Goal: Check status: Check status

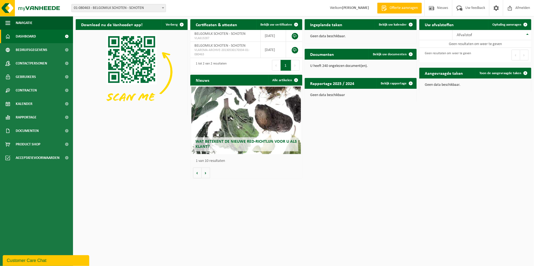
click at [163, 7] on span at bounding box center [162, 7] width 5 height 7
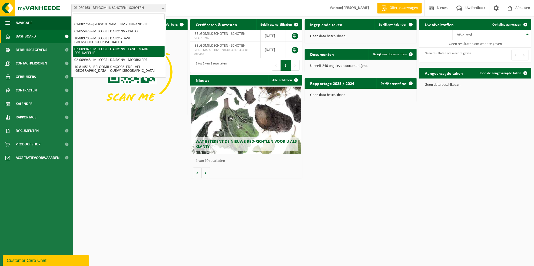
scroll to position [29, 0]
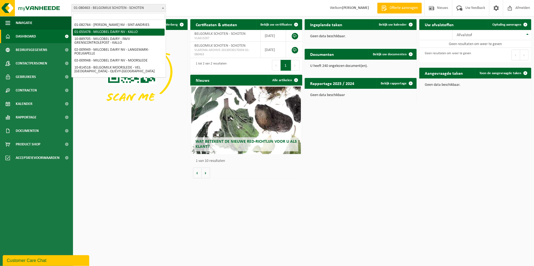
select select "310"
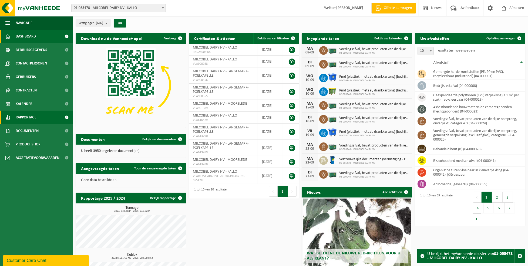
click at [41, 119] on link "Rapportage" at bounding box center [36, 118] width 73 height 14
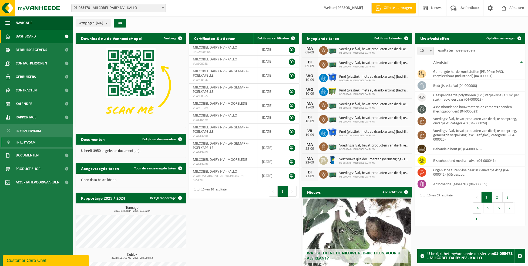
click at [31, 143] on span "In lijstvorm" at bounding box center [25, 143] width 19 height 10
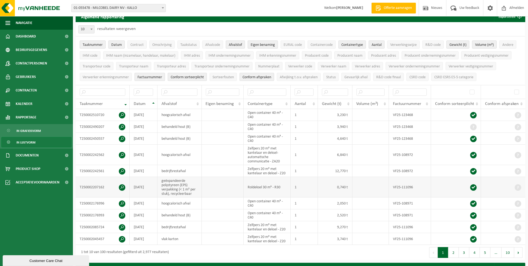
scroll to position [28, 0]
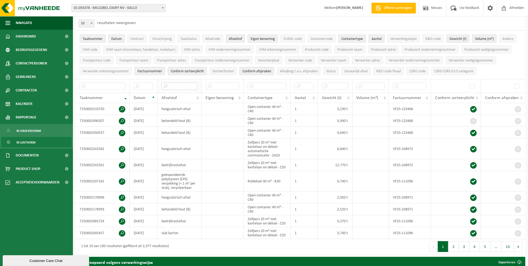
click at [178, 86] on input "text" at bounding box center [180, 86] width 36 height 7
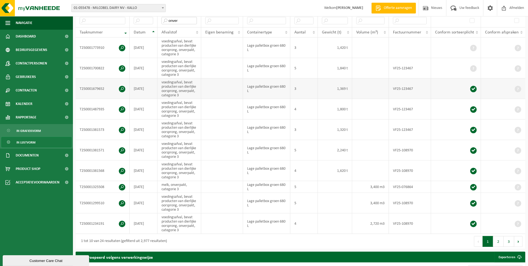
scroll to position [97, 0]
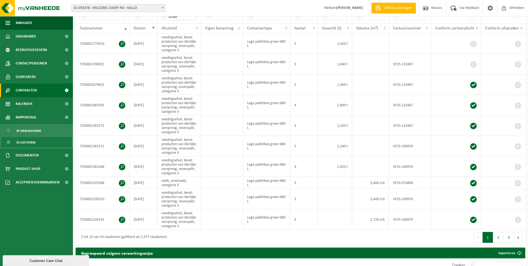
type input "onver"
